Goal: Task Accomplishment & Management: Manage account settings

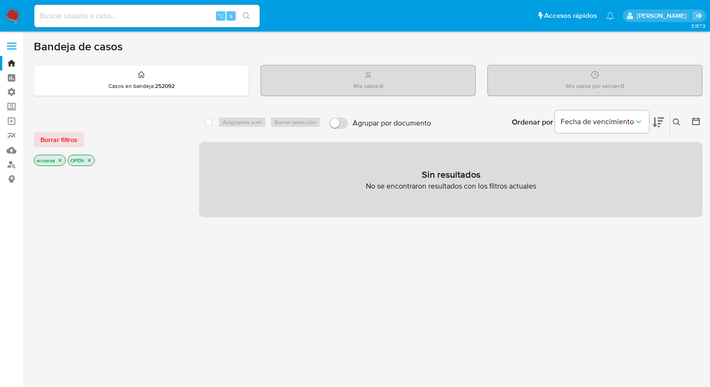
click at [661, 16] on p "[PERSON_NAME]" at bounding box center [663, 15] width 53 height 9
click at [650, 16] on p "[PERSON_NAME]" at bounding box center [663, 15] width 53 height 9
click at [7, 81] on link "Tablero" at bounding box center [56, 77] width 112 height 15
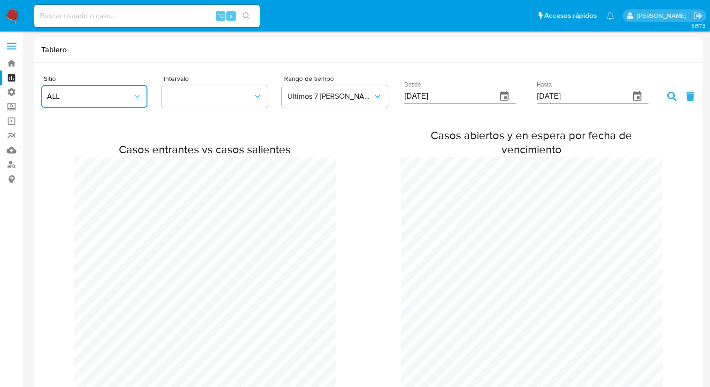
click at [137, 100] on icon "button" at bounding box center [136, 96] width 9 height 9
click at [70, 222] on div "MNI" at bounding box center [91, 219] width 89 height 23
click at [83, 90] on button "MNI" at bounding box center [94, 96] width 106 height 23
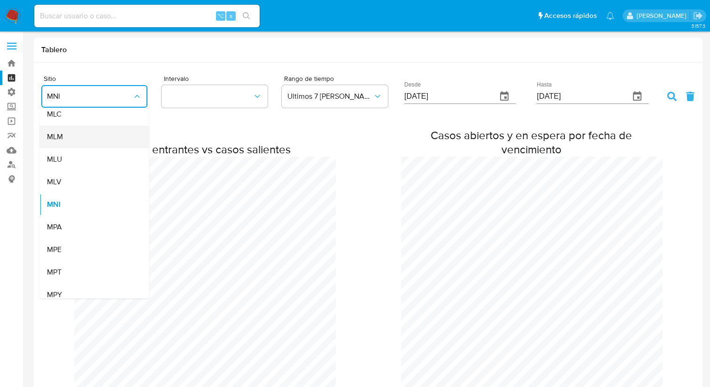
click at [68, 137] on div "MLM" at bounding box center [91, 136] width 89 height 23
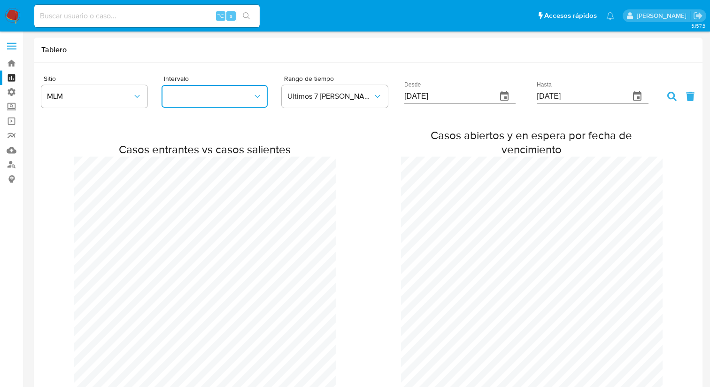
click at [202, 106] on button "button" at bounding box center [215, 96] width 106 height 23
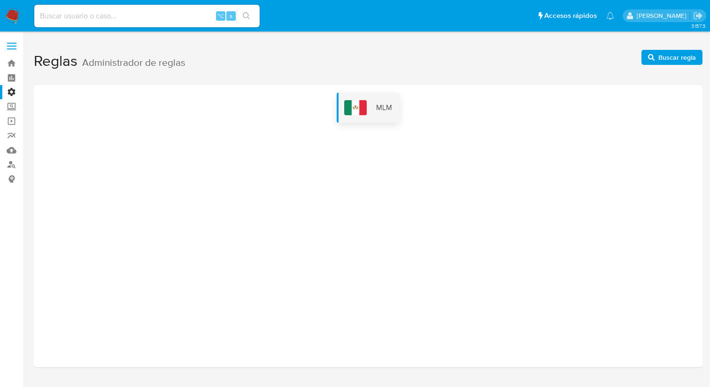
click at [365, 106] on img at bounding box center [355, 107] width 23 height 15
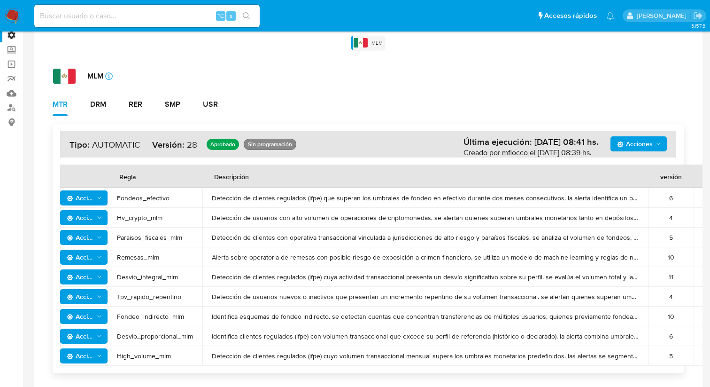
scroll to position [61, 0]
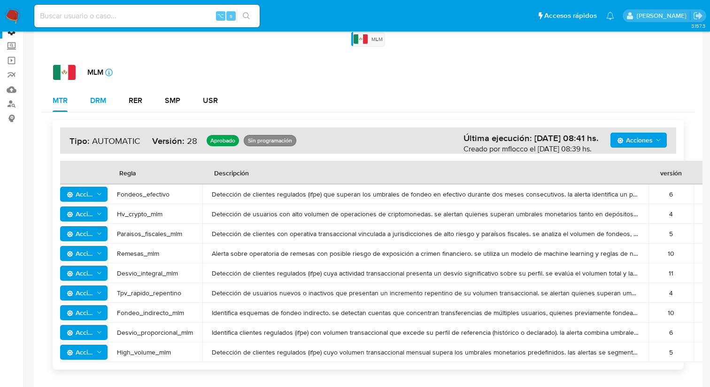
click at [112, 102] on button "DRM" at bounding box center [98, 100] width 39 height 23
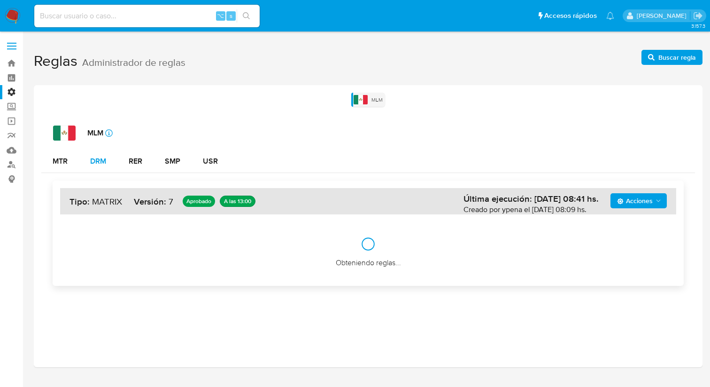
scroll to position [0, 0]
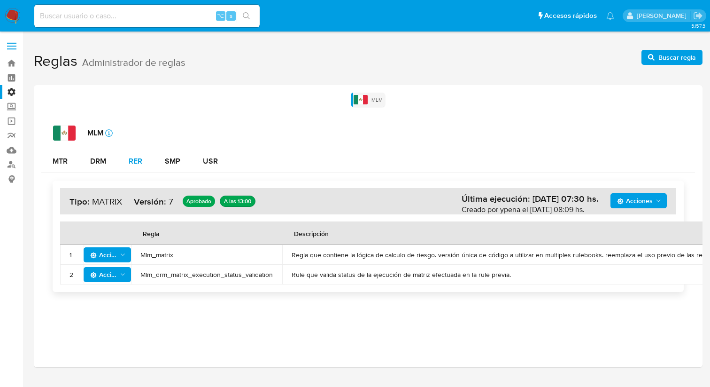
click at [131, 163] on div "RER" at bounding box center [136, 161] width 14 height 8
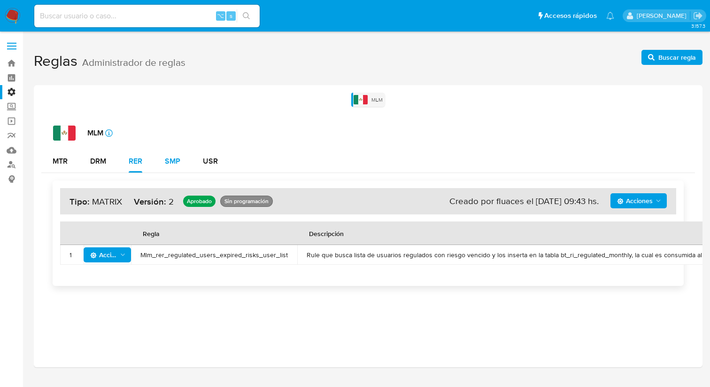
click at [159, 163] on button "SMP" at bounding box center [173, 161] width 38 height 23
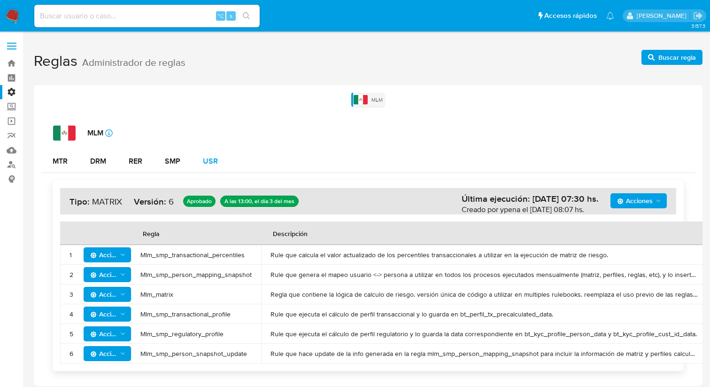
click at [200, 160] on button "USR" at bounding box center [211, 161] width 38 height 23
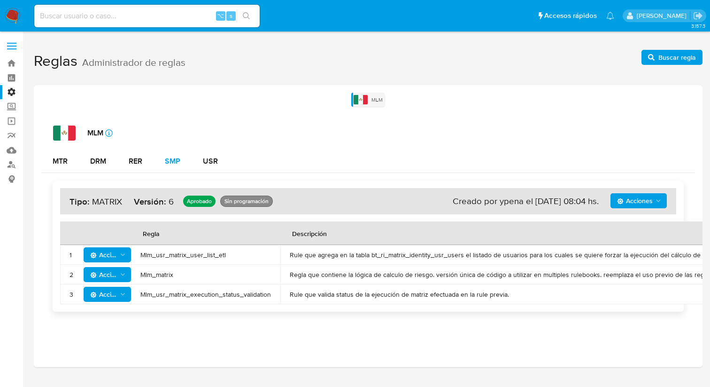
click at [171, 161] on div "SMP" at bounding box center [172, 161] width 15 height 8
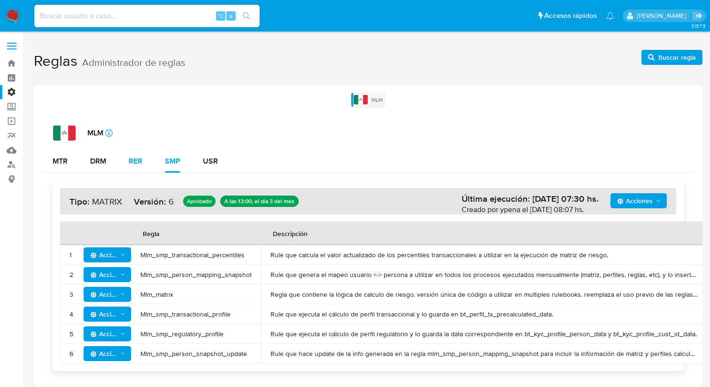
click at [142, 162] on div "RER" at bounding box center [136, 161] width 14 height 8
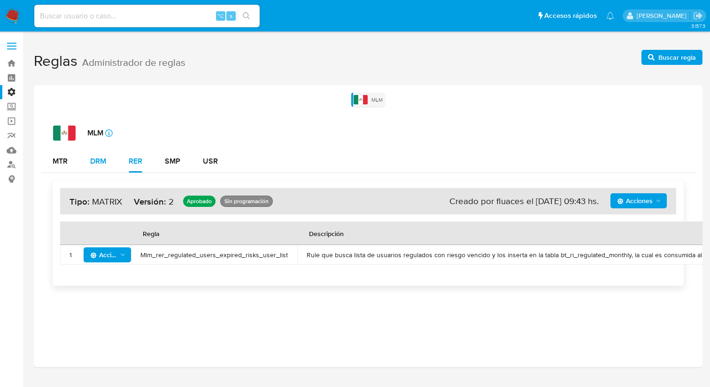
click at [110, 162] on button "DRM" at bounding box center [98, 161] width 39 height 23
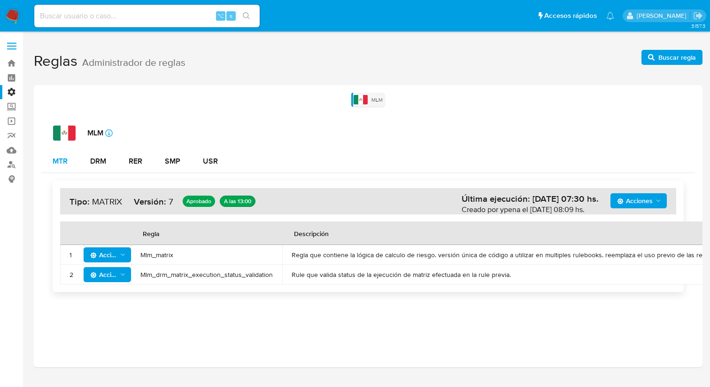
click at [55, 168] on div "MTR" at bounding box center [60, 161] width 15 height 23
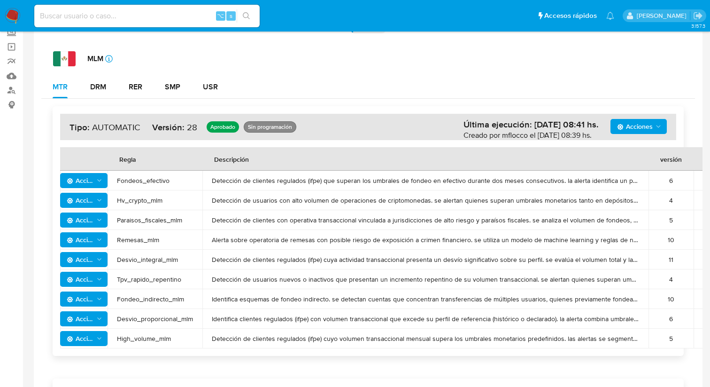
scroll to position [75, 0]
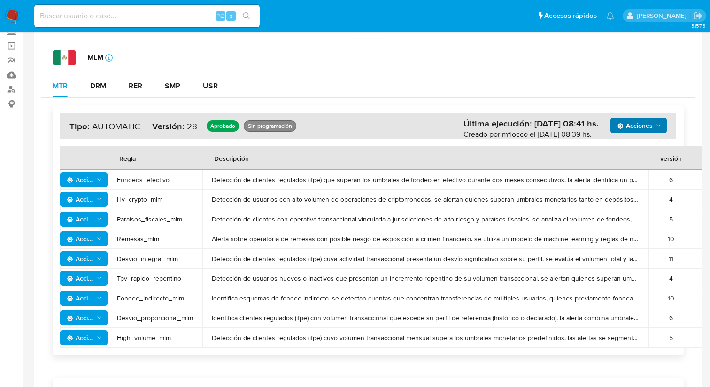
click at [658, 124] on icon "Acciones" at bounding box center [659, 126] width 8 height 8
click at [659, 124] on icon "Acciones" at bounding box center [659, 126] width 8 height 8
click at [648, 155] on button "Ver historico" at bounding box center [638, 149] width 85 height 23
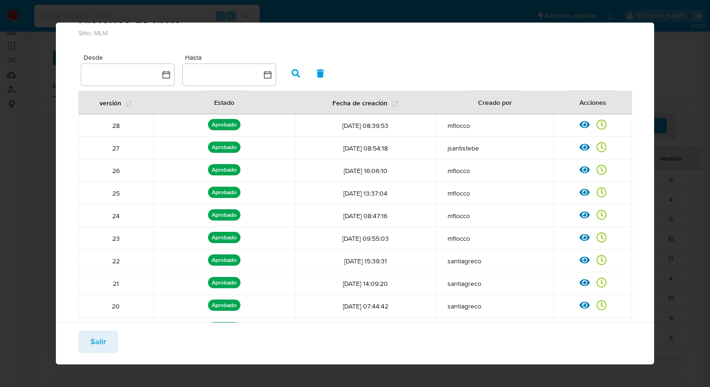
scroll to position [44, 0]
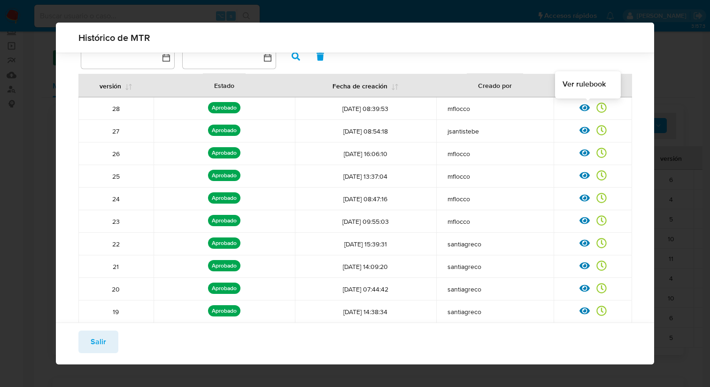
click at [587, 110] on icon at bounding box center [585, 107] width 10 height 7
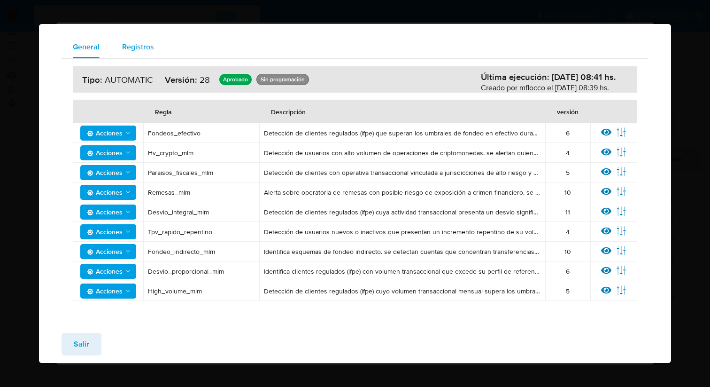
click at [136, 44] on span "Registros" at bounding box center [138, 46] width 32 height 11
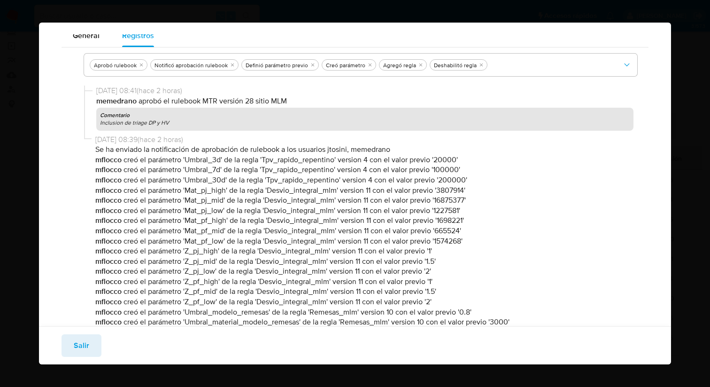
scroll to position [0, 0]
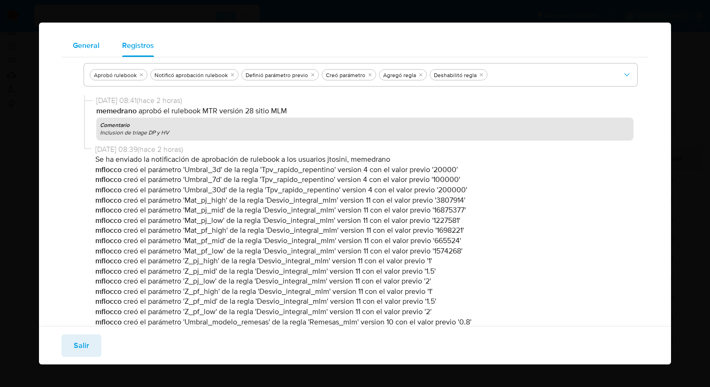
click at [81, 43] on span "General" at bounding box center [86, 45] width 27 height 11
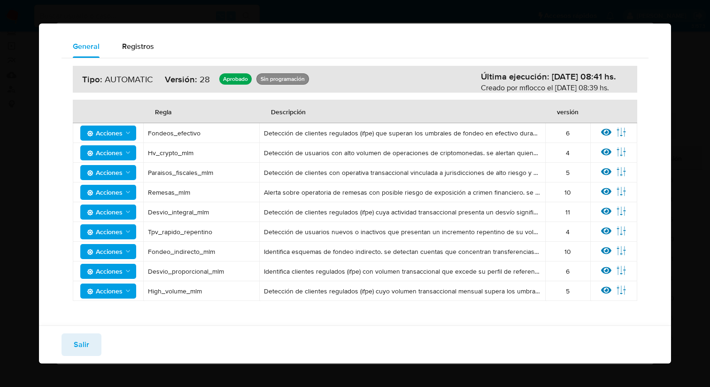
click at [683, 49] on div "General Registros Última ejecución: 05/09/2025 08:41 hs. Creado por mflocco el …" at bounding box center [355, 193] width 710 height 387
click at [86, 344] on span "Salir" at bounding box center [81, 344] width 15 height 21
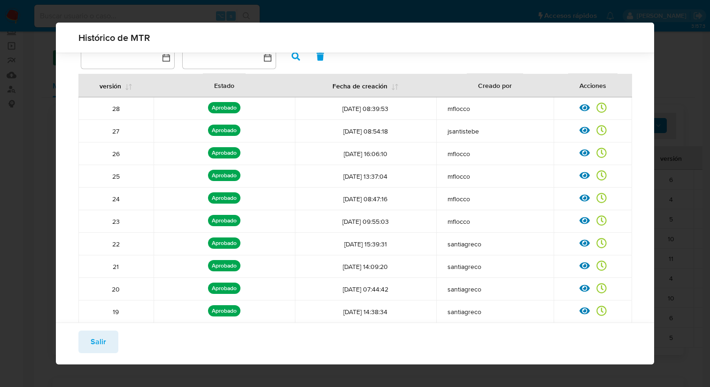
click at [102, 343] on span "Salir" at bounding box center [98, 341] width 15 height 21
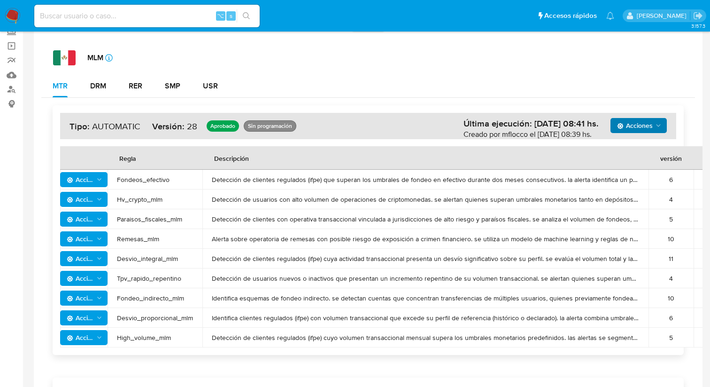
click at [102, 198] on icon "Acciones" at bounding box center [99, 199] width 7 height 8
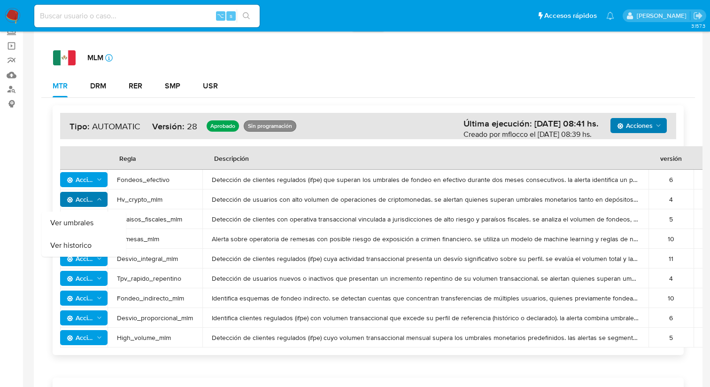
click at [658, 124] on icon "Acciones" at bounding box center [659, 126] width 8 height 8
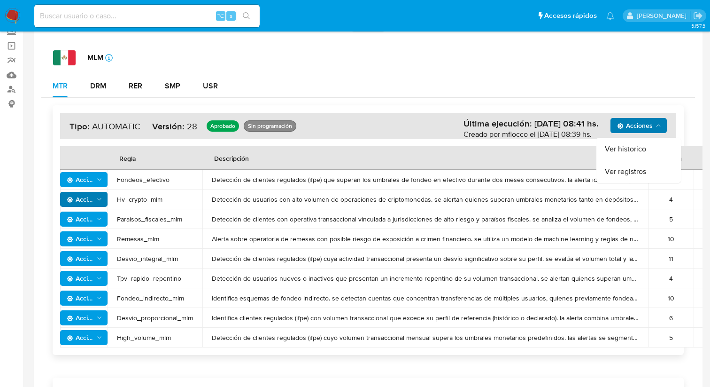
click at [657, 122] on icon "Acciones" at bounding box center [659, 126] width 8 height 8
click at [94, 201] on span "Acciones" at bounding box center [85, 199] width 36 height 13
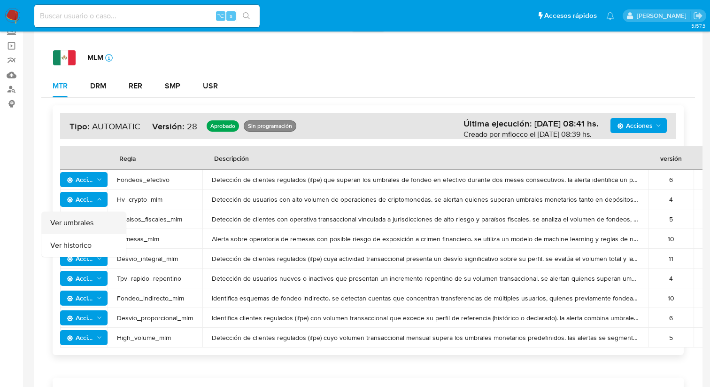
click at [94, 219] on button "Ver umbrales" at bounding box center [84, 222] width 85 height 23
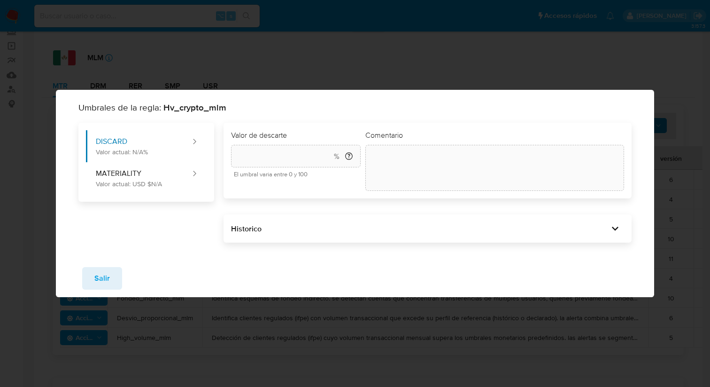
click at [341, 162] on div "% ¿Qué es el umbral de descarte? Es el porcentaje minimo por el cual a partir d…" at bounding box center [296, 156] width 130 height 23
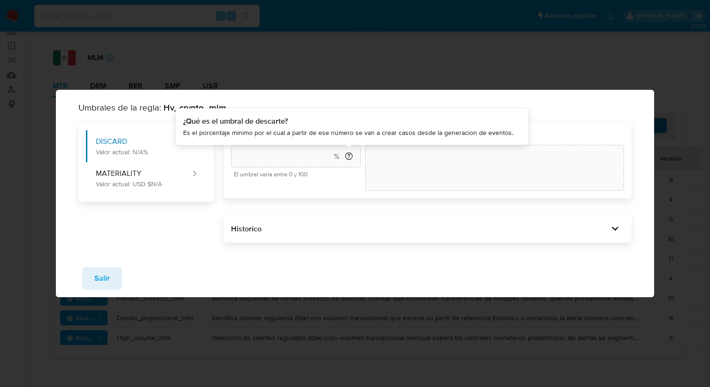
click at [347, 157] on icon at bounding box center [349, 156] width 8 height 8
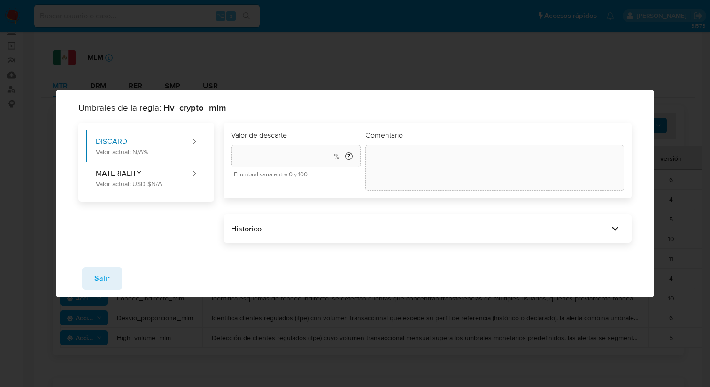
click at [338, 156] on span "%" at bounding box center [337, 156] width 6 height 10
click at [162, 181] on button "MATERIALITY Valor actual: USD $N/A" at bounding box center [139, 178] width 106 height 32
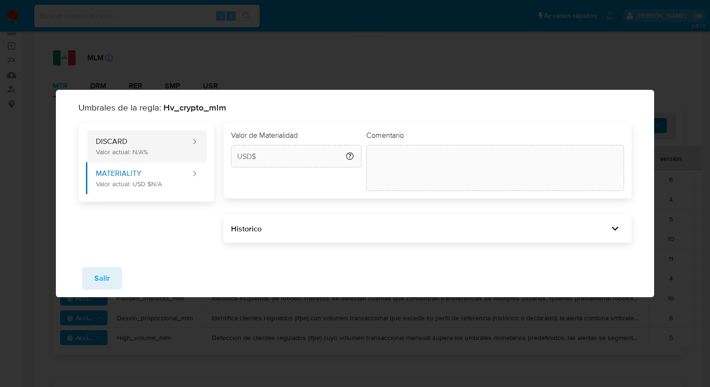
click at [158, 142] on button "DISCARD Valor actual: N/A%" at bounding box center [139, 146] width 106 height 32
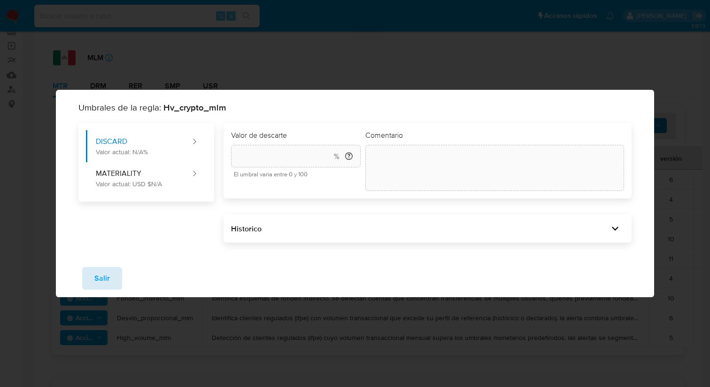
click at [108, 273] on span "Salir" at bounding box center [101, 278] width 15 height 21
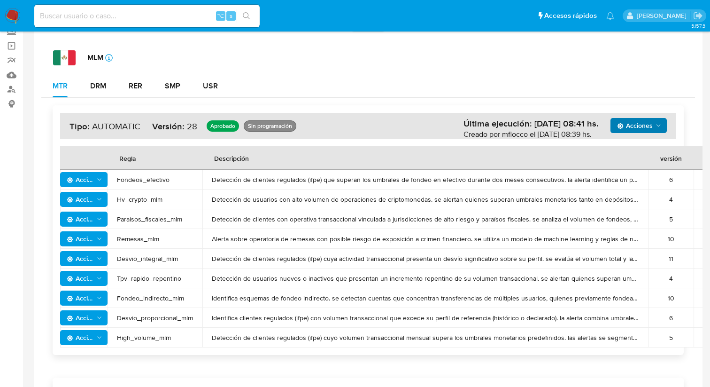
click at [142, 202] on span "Hv_crypto_mlm" at bounding box center [155, 199] width 76 height 8
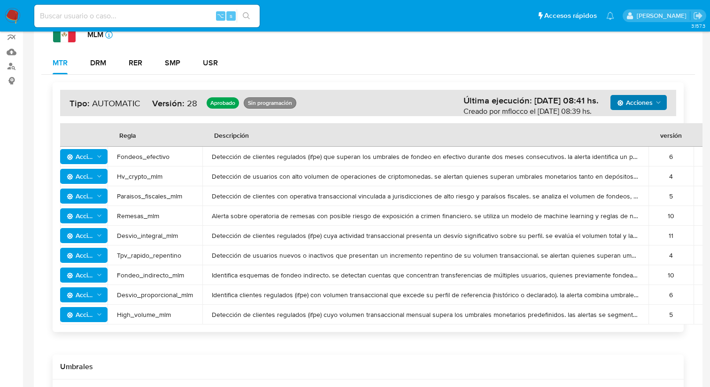
scroll to position [101, 0]
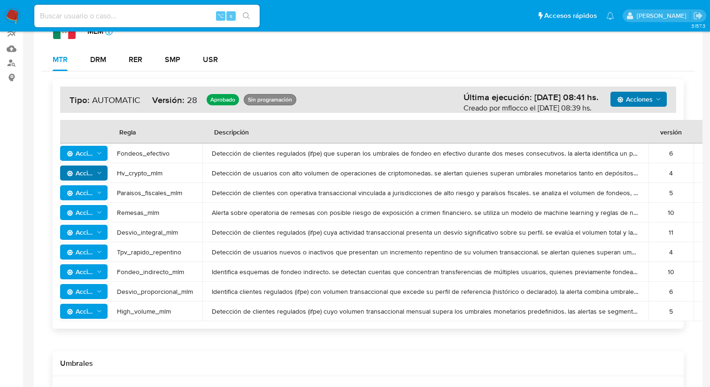
click at [96, 172] on icon "Acciones" at bounding box center [99, 173] width 7 height 8
click at [101, 218] on button "Ver historico" at bounding box center [84, 219] width 85 height 23
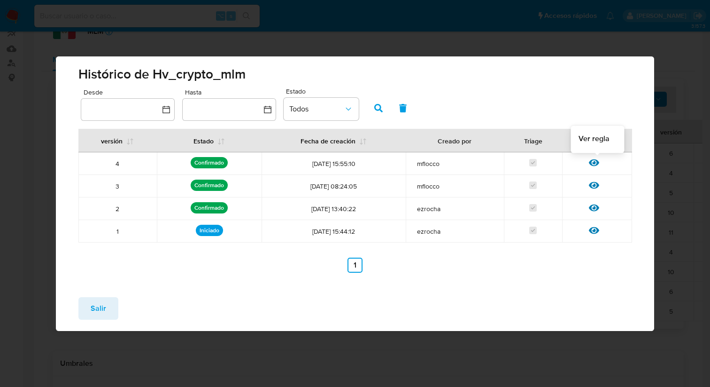
click at [596, 161] on icon at bounding box center [594, 162] width 10 height 10
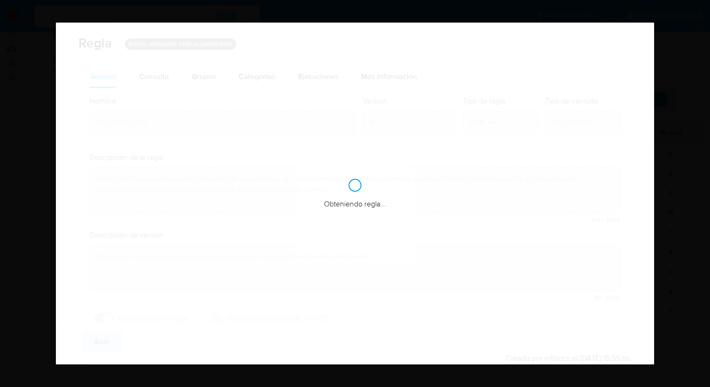
checkbox input "true"
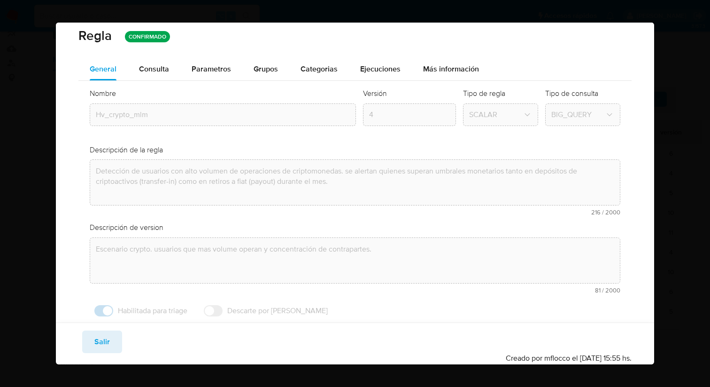
scroll to position [10, 0]
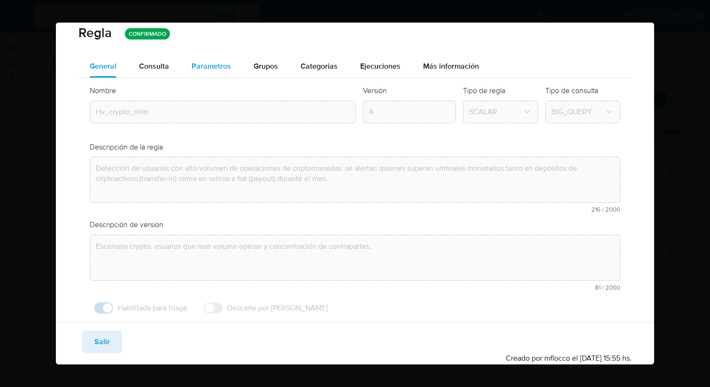
click at [208, 71] on div "Parametros" at bounding box center [211, 66] width 39 height 23
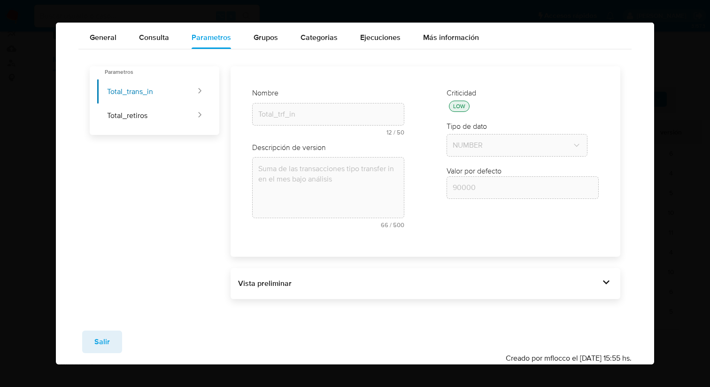
scroll to position [0, 0]
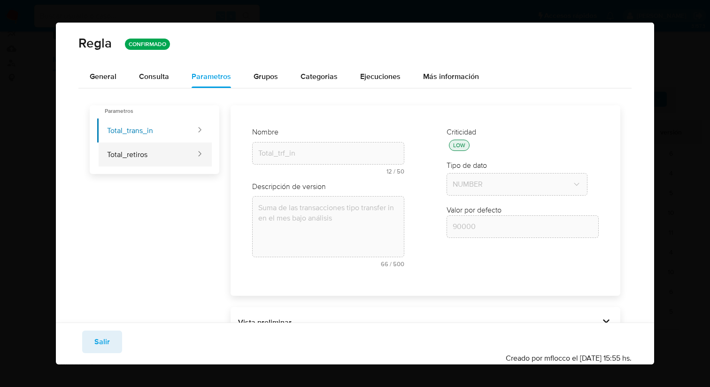
click at [189, 163] on button "Total_retiros" at bounding box center [147, 154] width 100 height 24
type input "Total_retiro"
type textarea "Suma de las transacciones de tipo retiros en el mes bajo análisis"
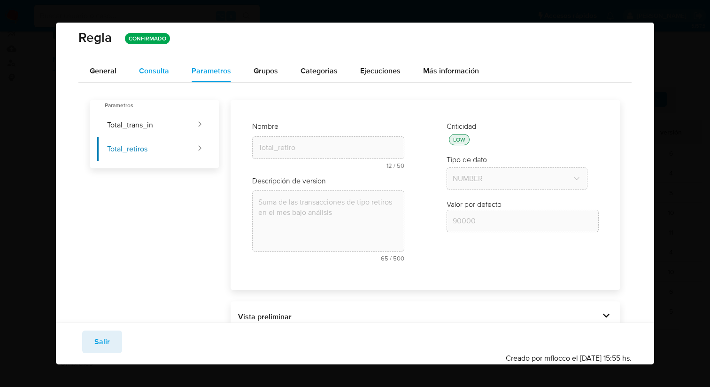
click at [153, 73] on span "Consulta" at bounding box center [154, 70] width 30 height 11
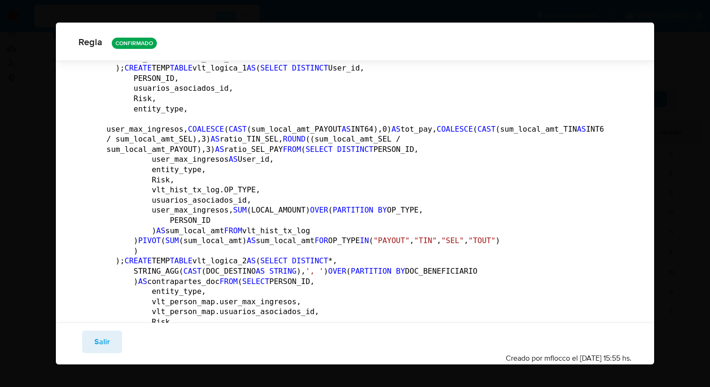
scroll to position [0, 0]
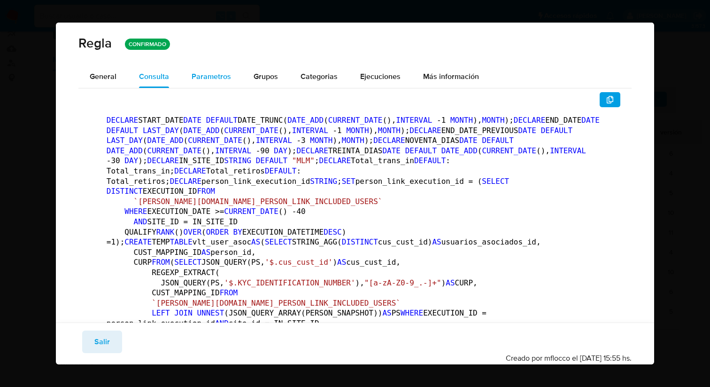
click at [214, 72] on span "Parametros" at bounding box center [211, 76] width 39 height 11
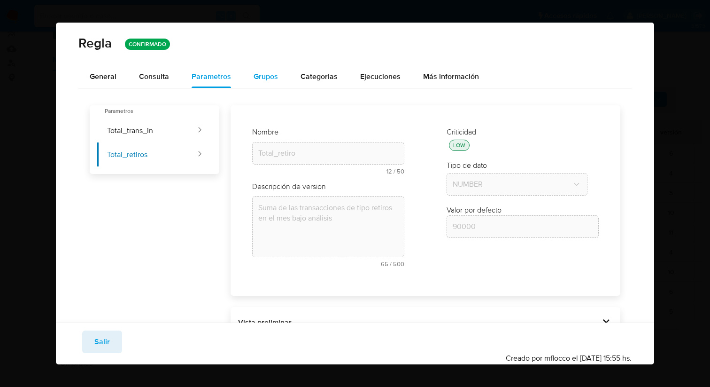
click at [271, 83] on div "Grupos" at bounding box center [266, 76] width 24 height 23
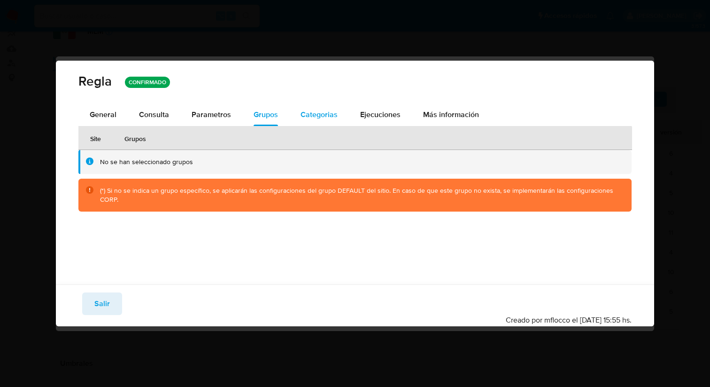
click at [310, 110] on span "Categorias" at bounding box center [319, 114] width 37 height 11
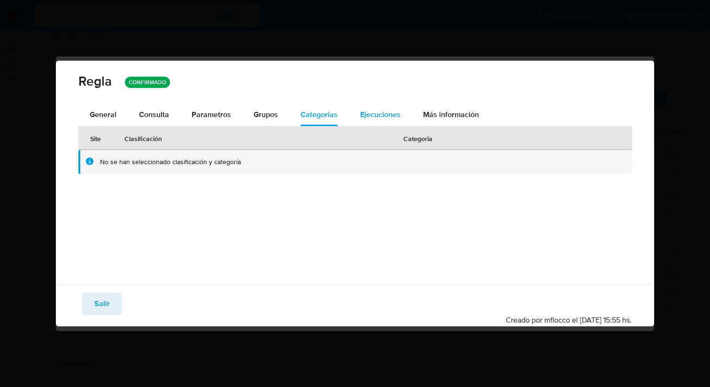
click at [392, 119] on span "Ejecuciones" at bounding box center [380, 114] width 40 height 11
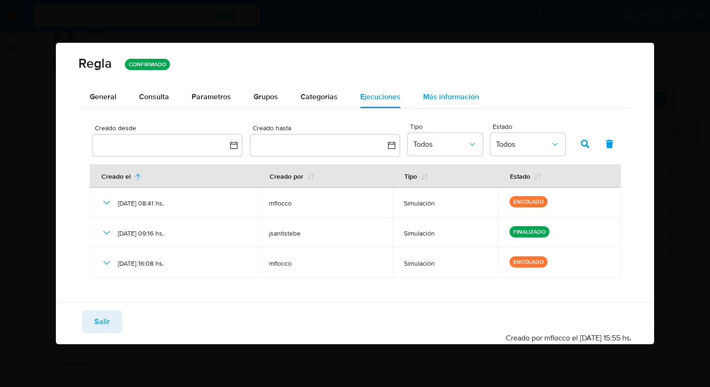
click at [435, 100] on span "Más información" at bounding box center [451, 96] width 56 height 11
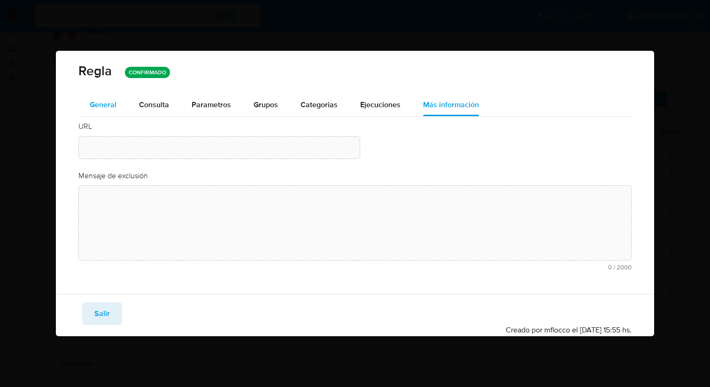
click at [113, 95] on div "General" at bounding box center [103, 104] width 27 height 23
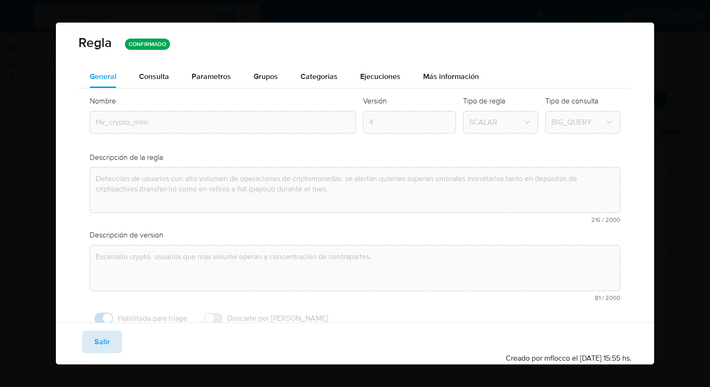
click at [101, 347] on span "Salir" at bounding box center [101, 341] width 15 height 21
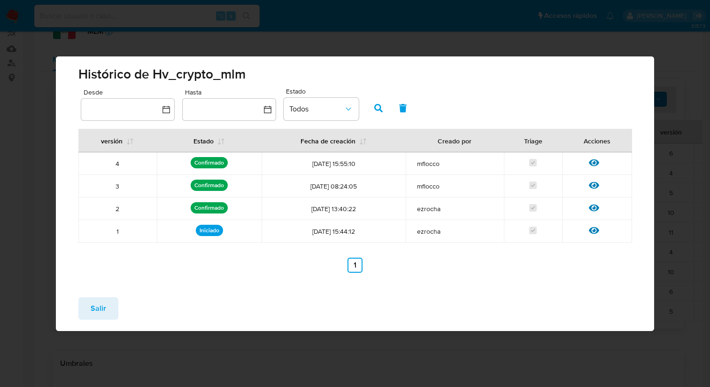
click at [102, 305] on span "Salir" at bounding box center [98, 308] width 15 height 21
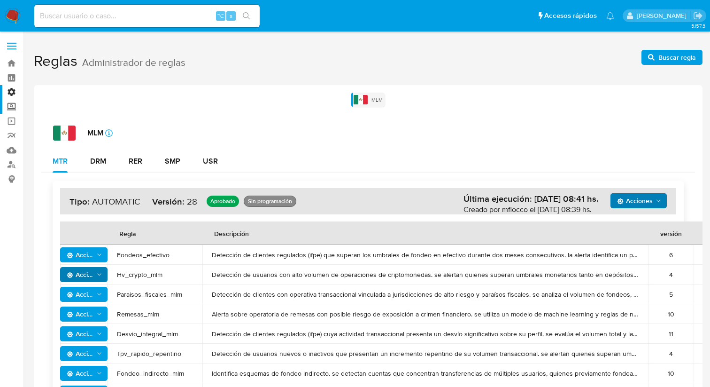
click at [9, 106] on label "Screening" at bounding box center [56, 106] width 112 height 15
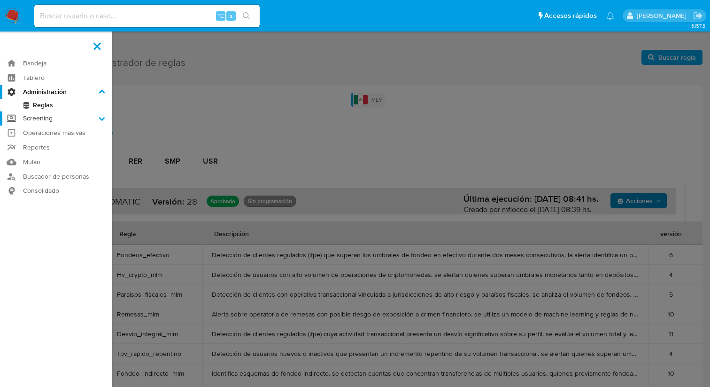
click at [0, 0] on input "Screening" at bounding box center [0, 0] width 0 height 0
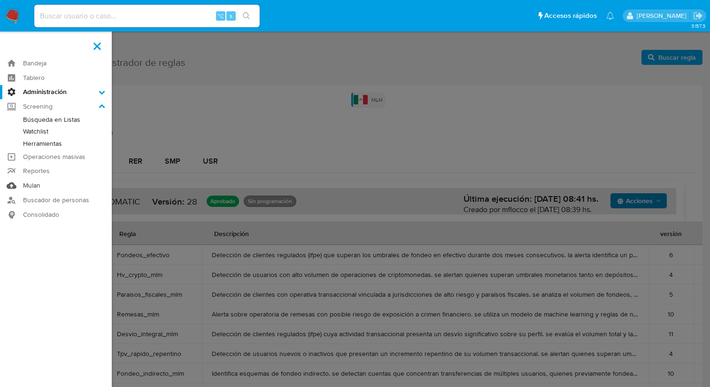
click at [34, 190] on link "Mulan" at bounding box center [56, 185] width 112 height 15
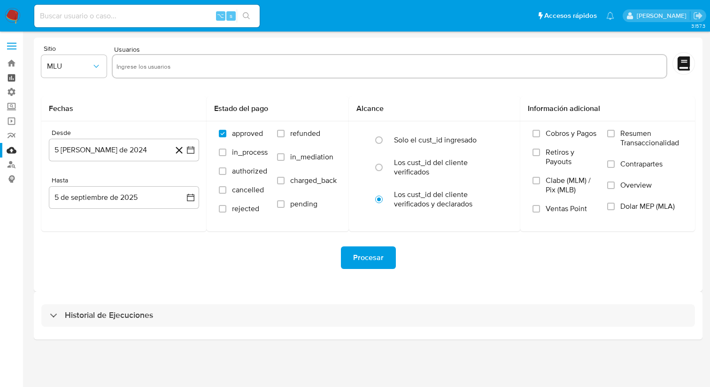
click at [12, 84] on link "Tablero" at bounding box center [56, 77] width 112 height 15
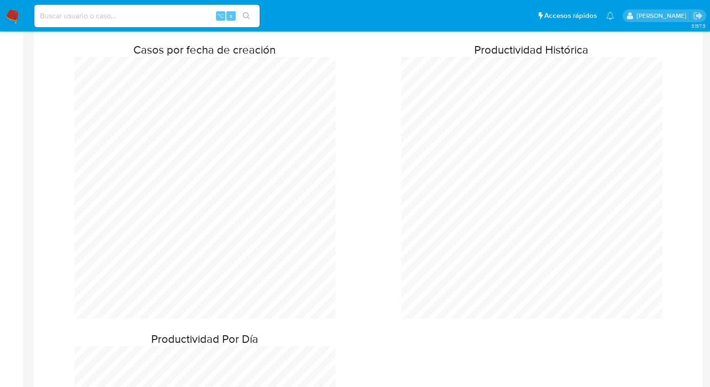
scroll to position [393, 0]
